Goal: Information Seeking & Learning: Learn about a topic

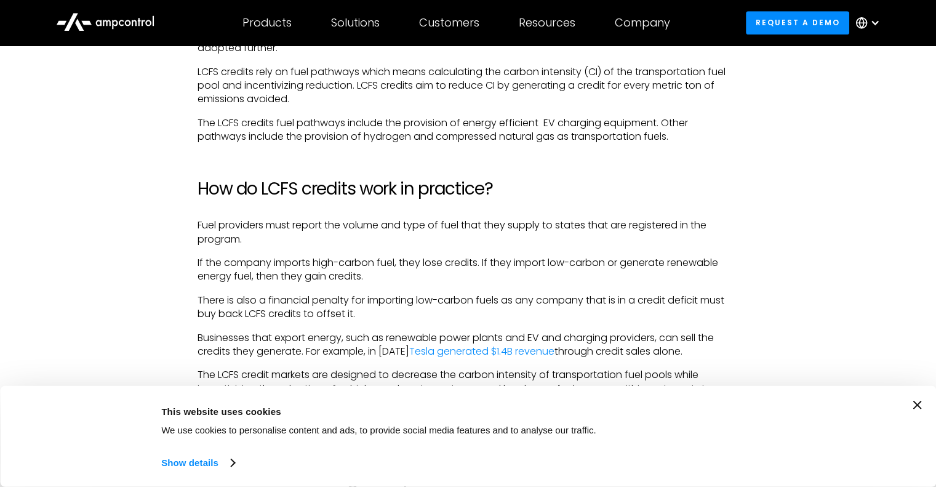
scroll to position [985, 0]
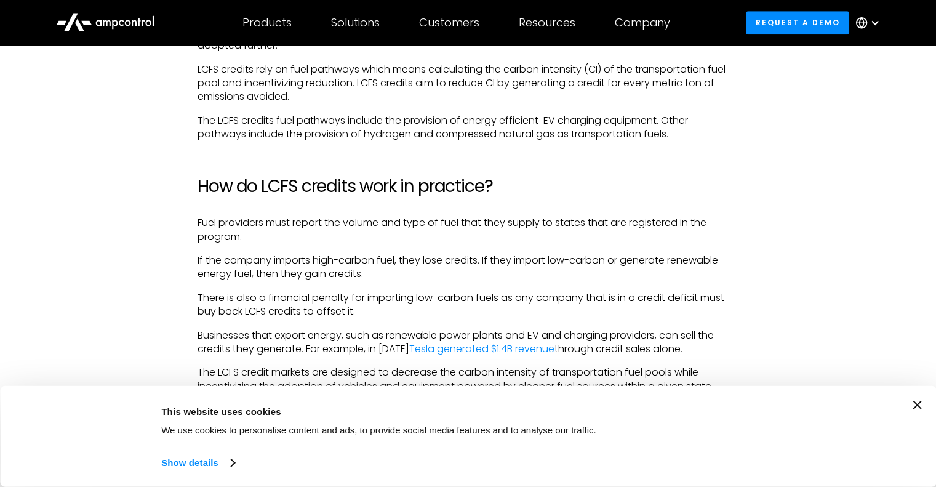
drag, startPoint x: 193, startPoint y: 222, endPoint x: 248, endPoint y: 233, distance: 56.4
click at [248, 233] on div "If you live in [US_STATE], you have probably heard the term Low Carbon Fuel Sta…" at bounding box center [468, 421] width 566 height 1203
click at [261, 244] on div "If you live in [US_STATE], you have probably heard the term Low Carbon Fuel Sta…" at bounding box center [468, 421] width 541 height 1203
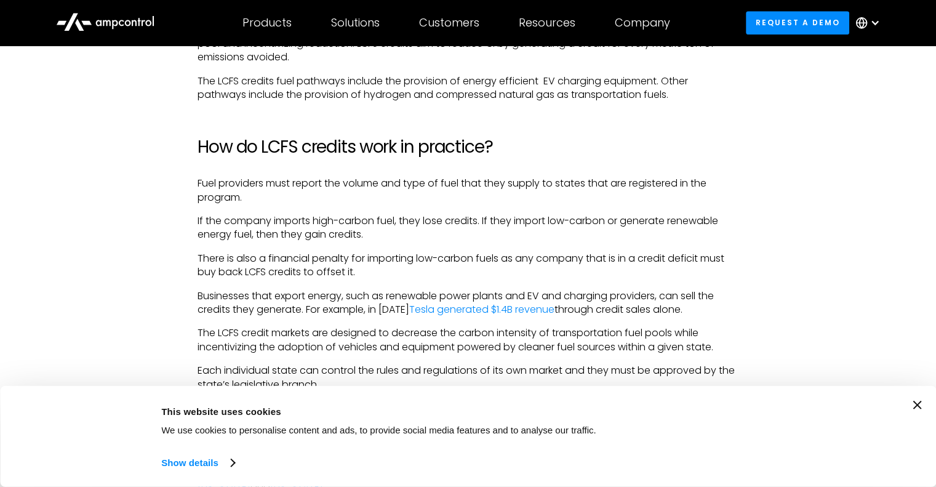
scroll to position [1047, 0]
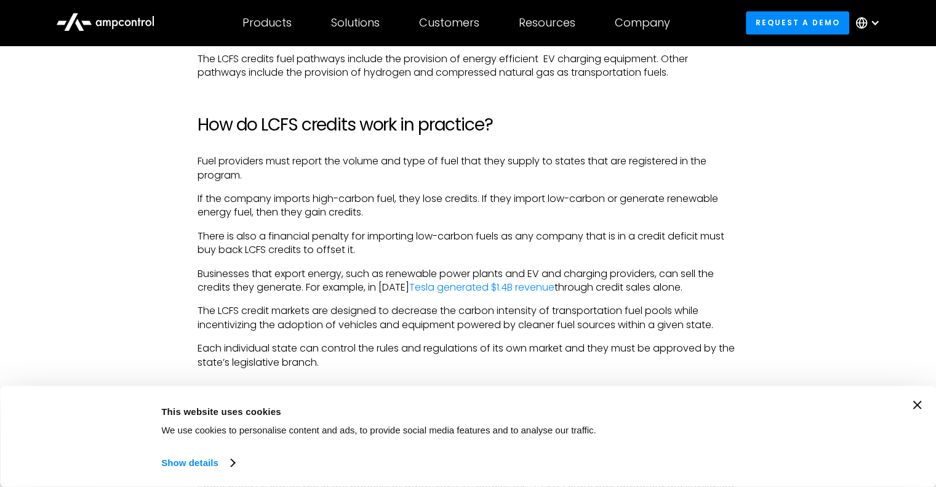
drag, startPoint x: 197, startPoint y: 201, endPoint x: 368, endPoint y: 218, distance: 172.0
click at [368, 218] on div "If you live in [US_STATE], you have probably heard the term Low Carbon Fuel Sta…" at bounding box center [468, 360] width 566 height 1203
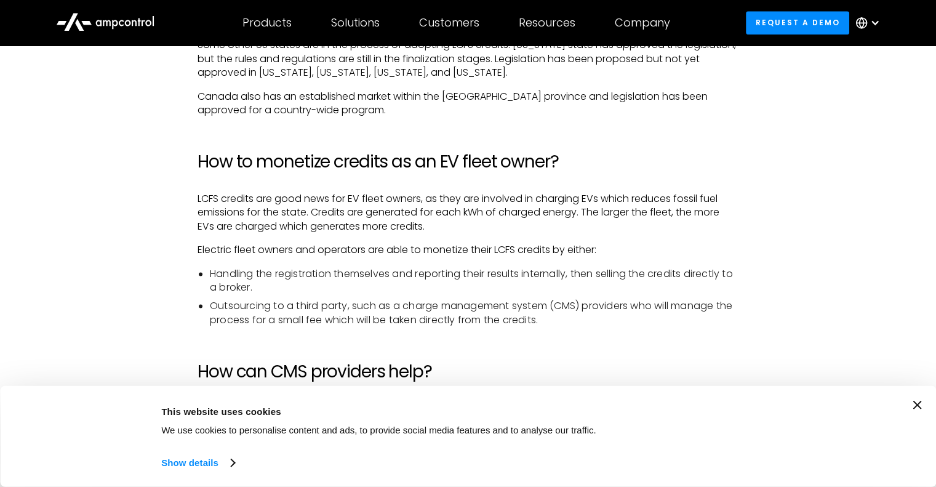
scroll to position [1478, 0]
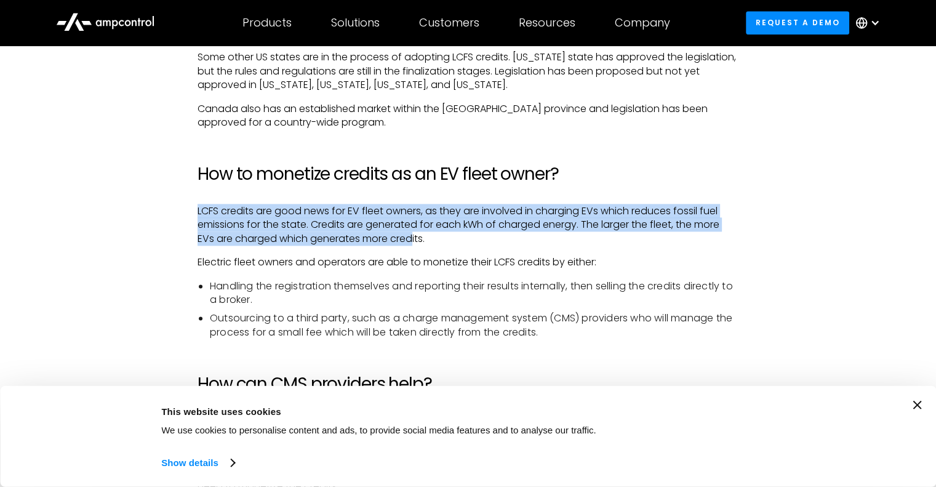
drag, startPoint x: 191, startPoint y: 197, endPoint x: 414, endPoint y: 228, distance: 225.7
click at [327, 231] on p "LCFS credits are good news for EV fleet owners, as they are involved in chargin…" at bounding box center [468, 224] width 541 height 41
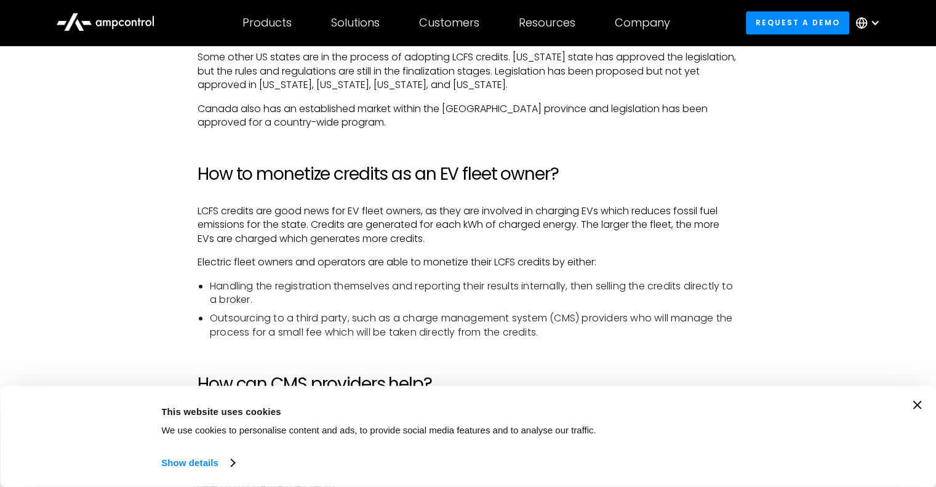
click at [261, 256] on p "Electric fleet owners and operators are able to monetize their LCFS credits by …" at bounding box center [468, 263] width 541 height 14
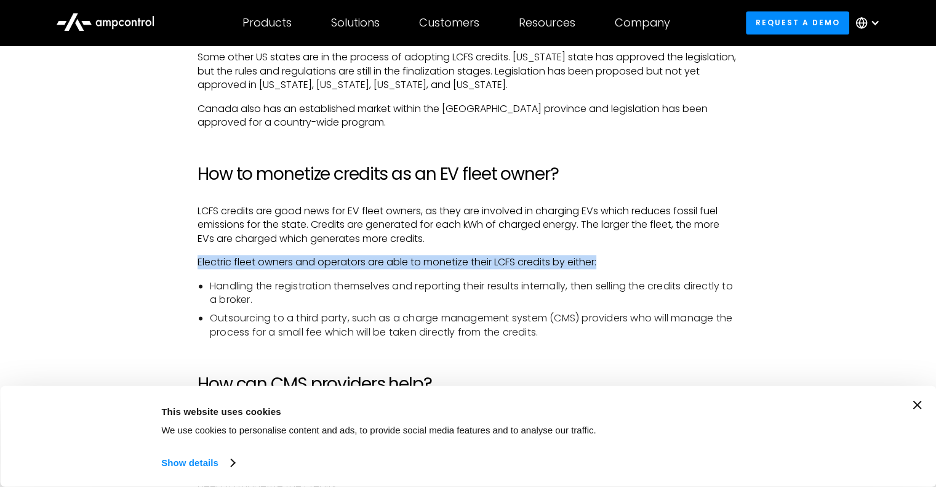
drag, startPoint x: 197, startPoint y: 251, endPoint x: 632, endPoint y: 256, distance: 435.3
click at [634, 256] on p "Electric fleet owners and operators are able to monetize their LCFS credits by …" at bounding box center [468, 263] width 541 height 14
